Goal: Information Seeking & Learning: Learn about a topic

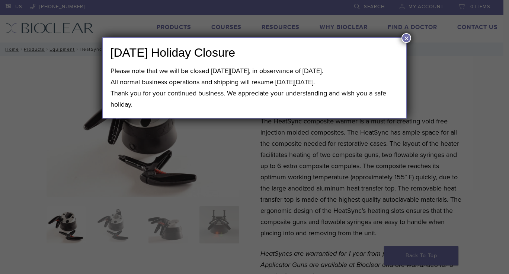
click at [405, 39] on button "×" at bounding box center [407, 38] width 10 height 10
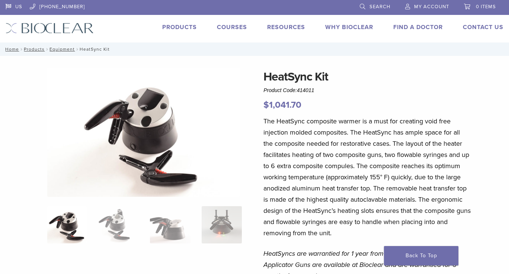
click at [182, 26] on link "Products" at bounding box center [179, 26] width 35 height 7
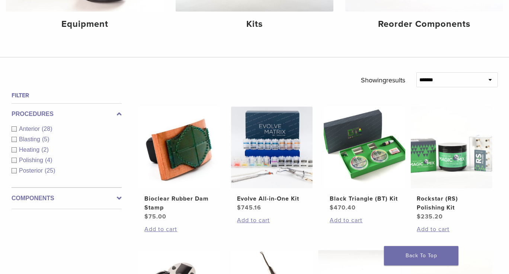
scroll to position [195, 0]
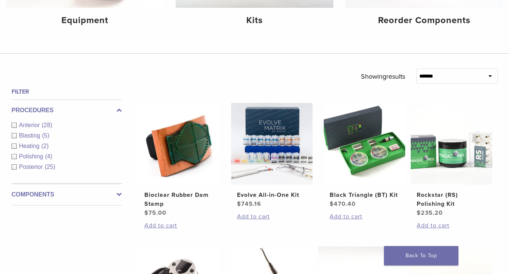
click at [37, 124] on span "Anterior" at bounding box center [30, 125] width 23 height 6
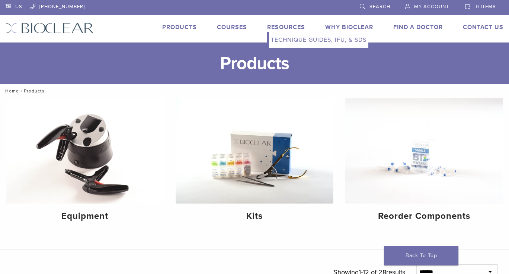
click at [285, 40] on link "Technique Guides, IFU, & SDS" at bounding box center [318, 40] width 99 height 16
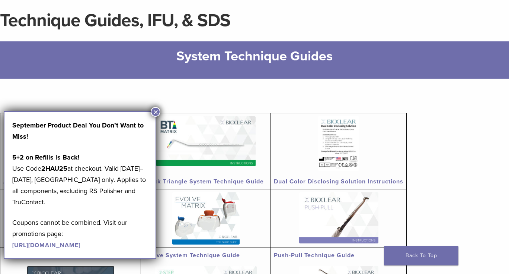
scroll to position [57, 0]
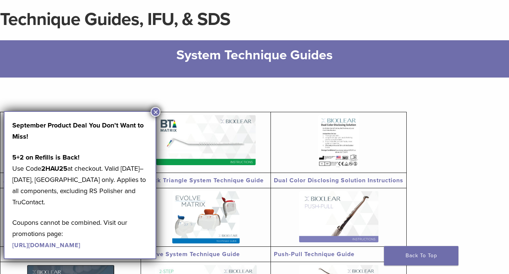
click at [80, 246] on link "[URL][DOMAIN_NAME]" at bounding box center [46, 244] width 68 height 7
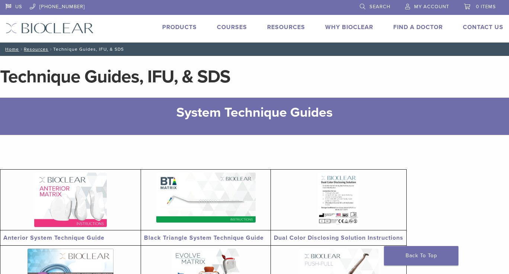
scroll to position [57, 0]
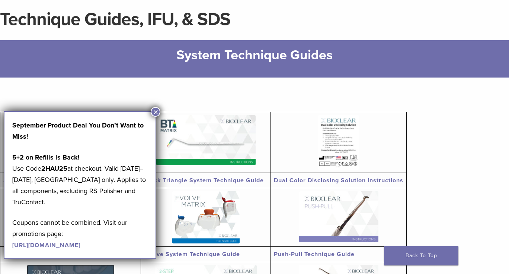
click at [447, 159] on section "Anterior System Technique Guide Black Triangle System Technique Guide Dual Colo…" at bounding box center [254, 260] width 509 height 367
click at [159, 109] on button "×" at bounding box center [156, 112] width 10 height 10
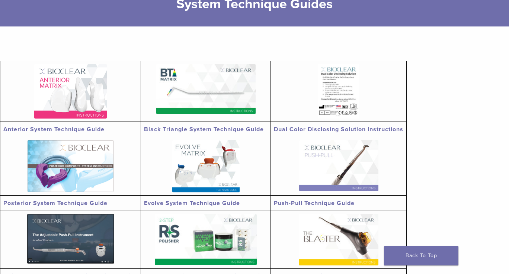
scroll to position [0, 0]
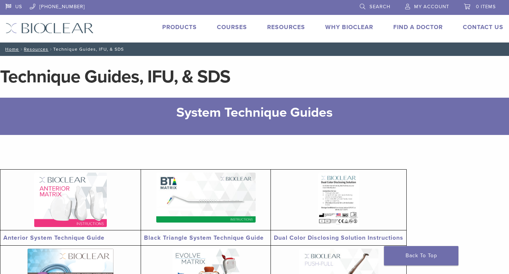
click at [229, 28] on link "Courses" at bounding box center [232, 26] width 30 height 7
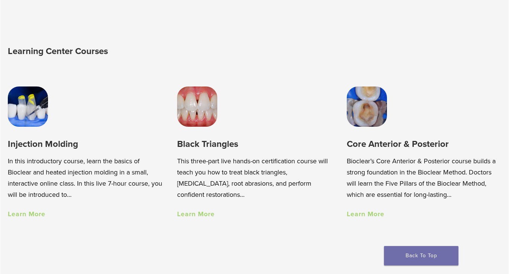
scroll to position [448, 0]
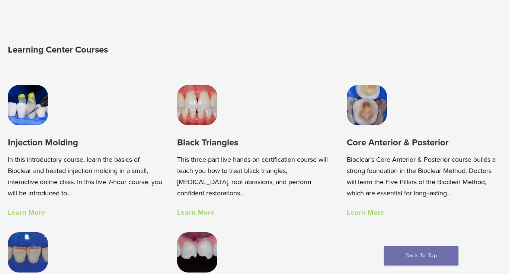
click at [26, 214] on link "Learn More" at bounding box center [27, 212] width 38 height 8
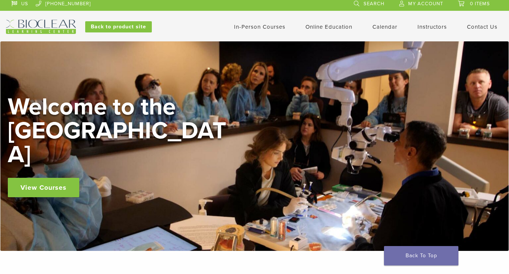
scroll to position [0, 0]
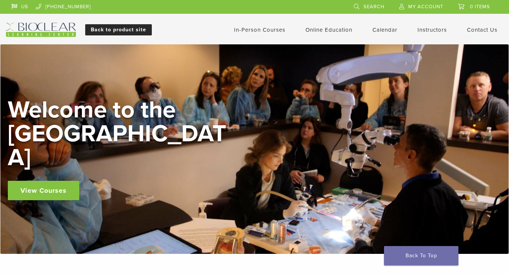
click at [122, 32] on link "Back to product site" at bounding box center [118, 29] width 67 height 11
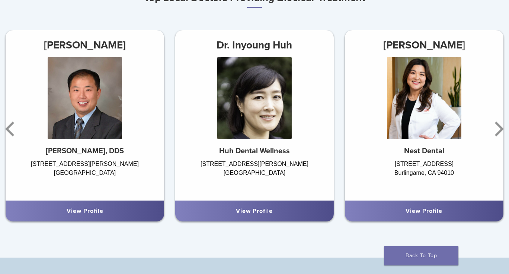
scroll to position [441, 0]
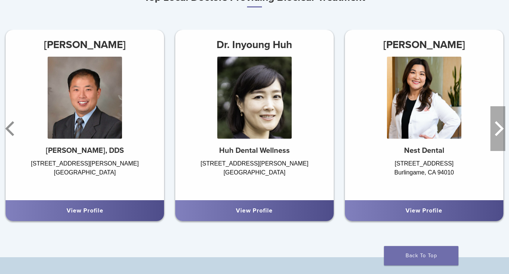
click at [501, 125] on icon "Next" at bounding box center [499, 128] width 9 height 15
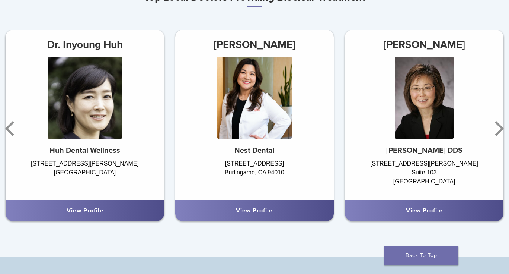
click at [266, 167] on div "1860 El Camino Real, Suite 305, Burlingame, CA 94010 Burlingame, CA 94010" at bounding box center [254, 175] width 159 height 33
click at [258, 214] on div "View Profile" at bounding box center [254, 210] width 159 height 21
click at [493, 127] on icon "Next" at bounding box center [497, 128] width 15 height 45
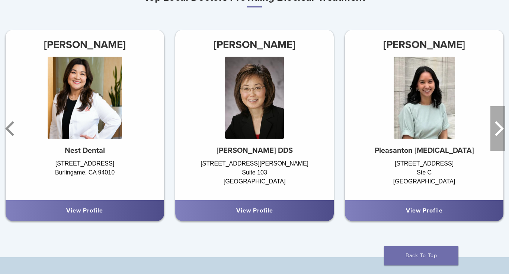
click at [493, 127] on icon "Next" at bounding box center [497, 128] width 15 height 45
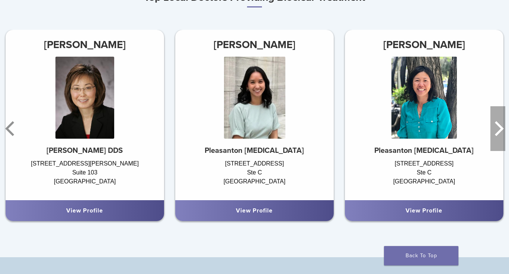
click at [493, 127] on icon "Next" at bounding box center [497, 128] width 15 height 45
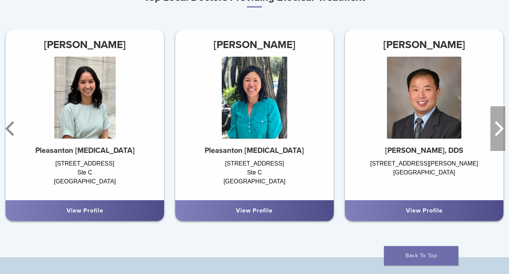
click at [493, 127] on icon "Next" at bounding box center [497, 128] width 15 height 45
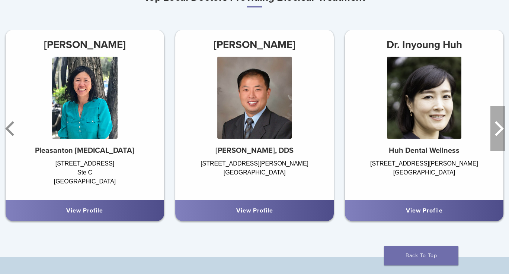
click at [493, 127] on icon "Next" at bounding box center [497, 128] width 15 height 45
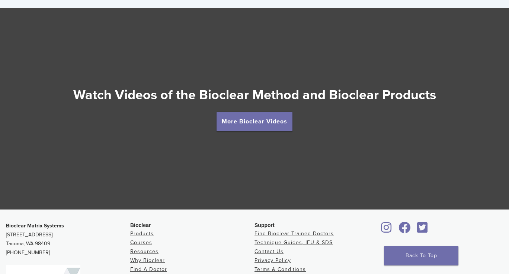
scroll to position [1288, 0]
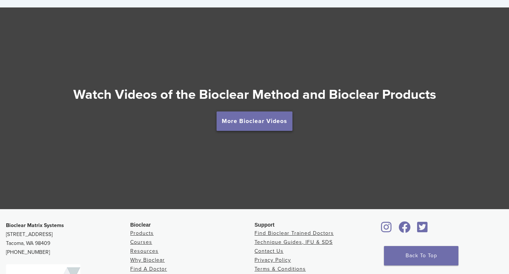
click at [253, 118] on link "More Bioclear Videos" at bounding box center [255, 120] width 76 height 19
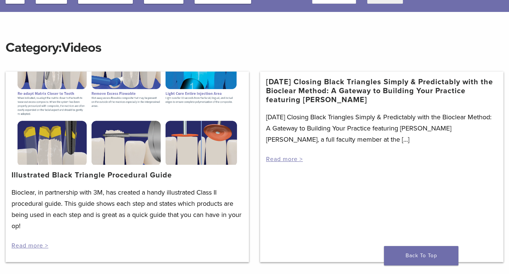
scroll to position [77, 0]
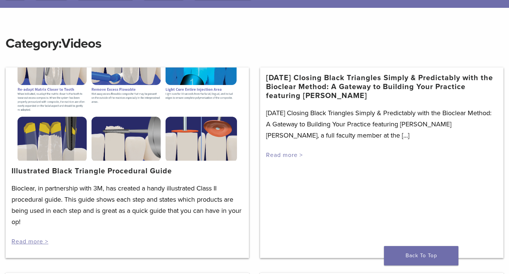
click at [281, 153] on link "Read more >" at bounding box center [284, 154] width 37 height 7
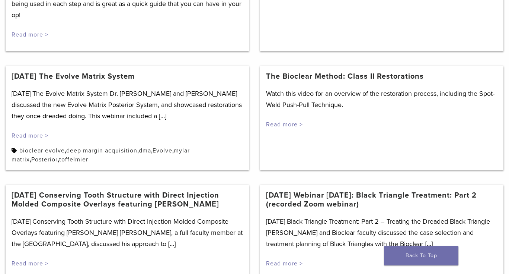
scroll to position [285, 0]
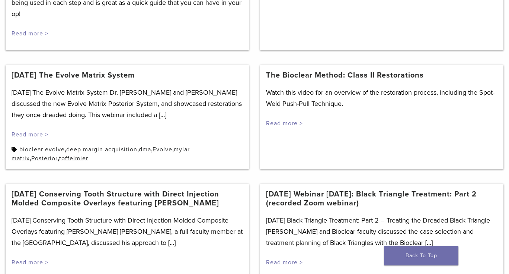
click at [292, 122] on link "Read more >" at bounding box center [284, 122] width 37 height 7
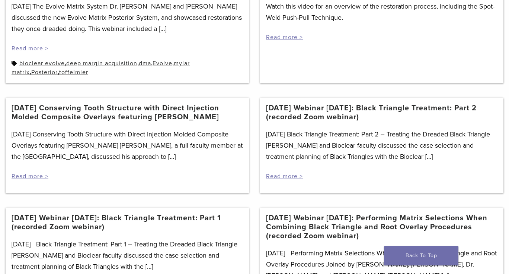
scroll to position [372, 0]
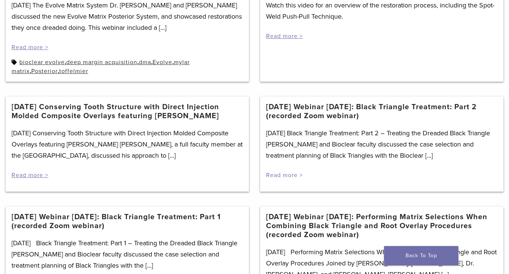
click at [291, 173] on link "Read more >" at bounding box center [284, 174] width 37 height 7
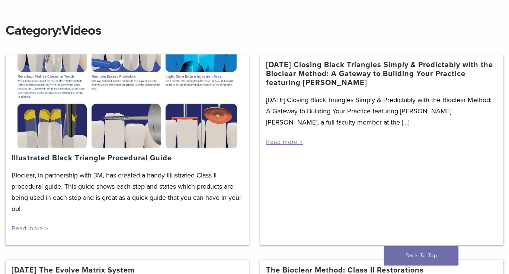
scroll to position [89, 0]
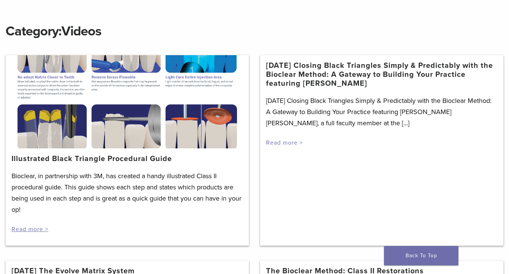
click at [278, 141] on link "Read more >" at bounding box center [284, 142] width 37 height 7
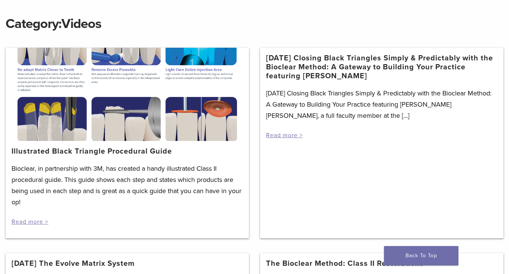
scroll to position [98, 0]
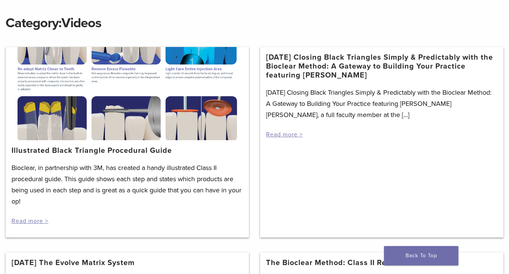
click at [330, 69] on link "3/19/2021 Closing Black Triangles Simply & Predictably with the Bioclear Method…" at bounding box center [381, 66] width 231 height 27
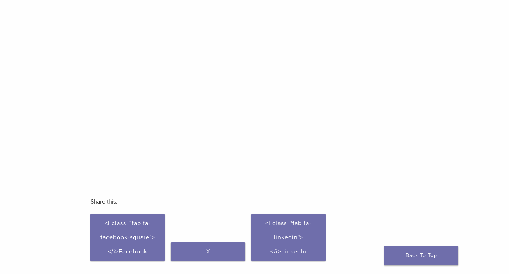
scroll to position [108, 0]
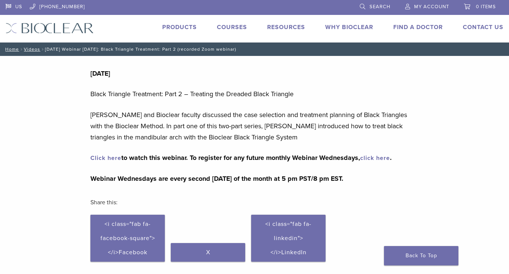
click at [99, 158] on link "Click here" at bounding box center [105, 157] width 31 height 7
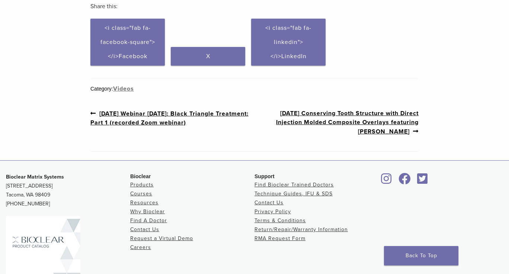
scroll to position [196, 0]
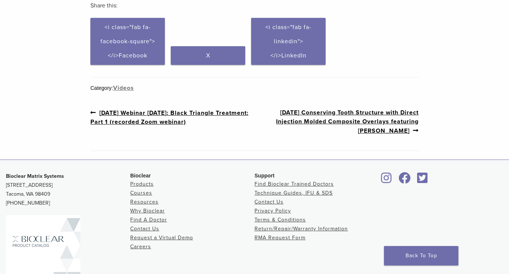
click at [331, 118] on link "Next post: 12/18/2020 Conserving Tooth Structure with Direct Injection Molded C…" at bounding box center [337, 121] width 164 height 27
click at [146, 112] on link "Previous post: 10/14/20 Webinar Wednesday: Black Triangle Treatment: Part 1 (re…" at bounding box center [172, 117] width 164 height 18
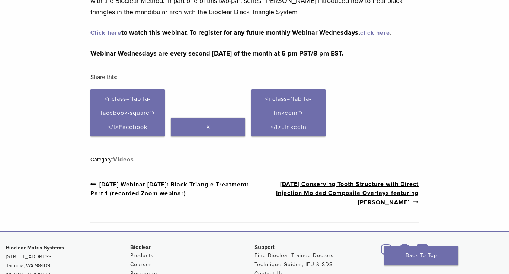
scroll to position [127, 0]
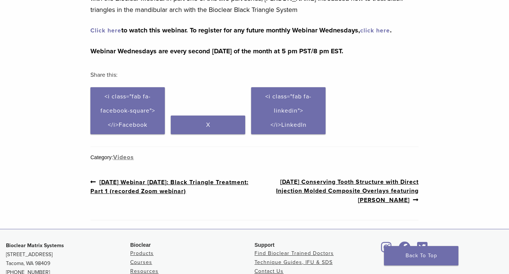
click at [121, 180] on link "Previous post: 10/14/20 Webinar Wednesday: Black Triangle Treatment: Part 1 (re…" at bounding box center [172, 186] width 164 height 18
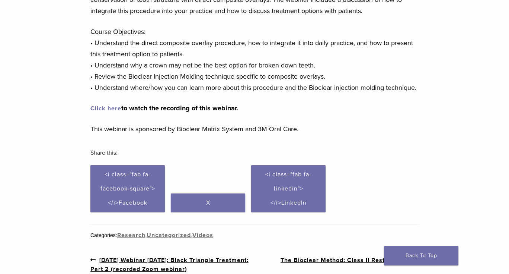
scroll to position [106, 0]
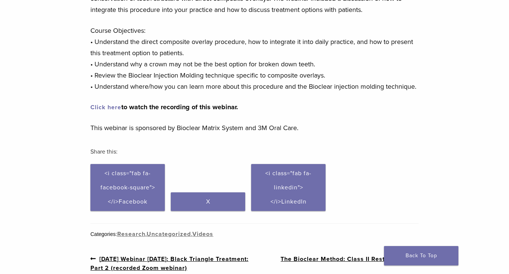
click at [109, 111] on link "Click here" at bounding box center [105, 106] width 31 height 7
